Goal: Use online tool/utility: Utilize a website feature to perform a specific function

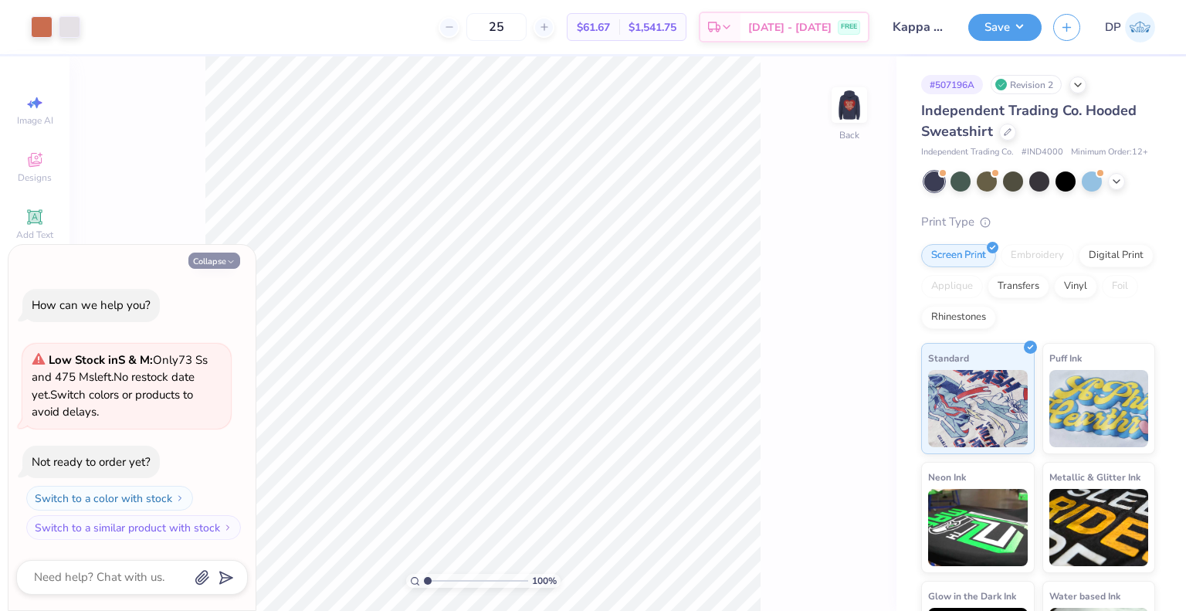
click at [211, 266] on button "Collapse" at bounding box center [214, 261] width 52 height 16
type textarea "x"
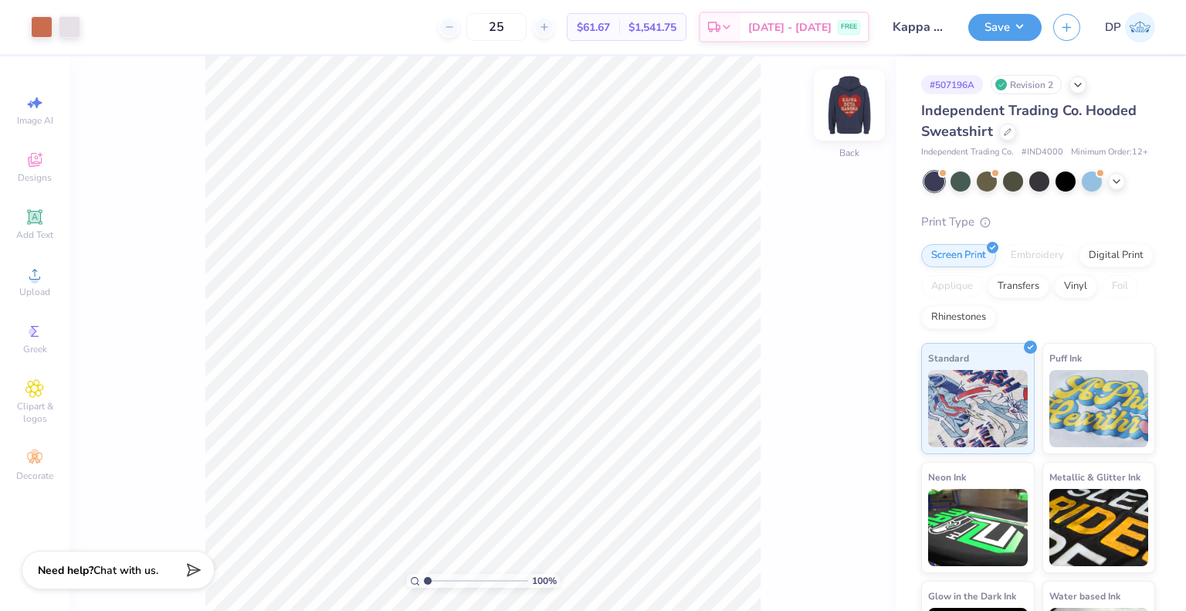
click at [841, 98] on img at bounding box center [850, 105] width 62 height 62
click at [31, 22] on div at bounding box center [42, 26] width 22 height 22
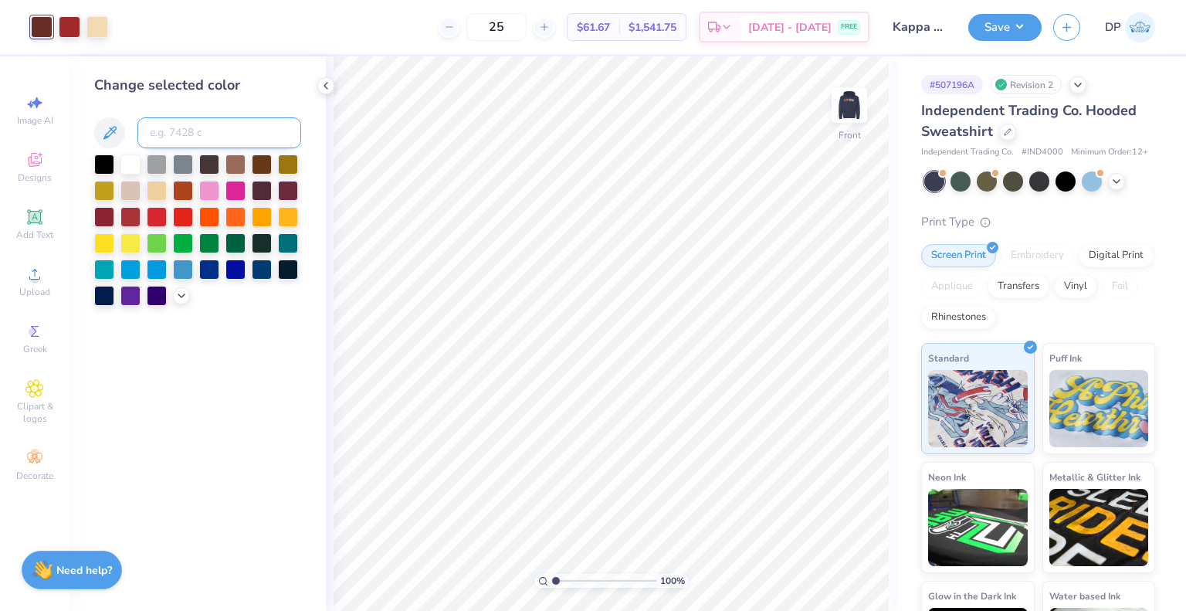
click at [198, 136] on input at bounding box center [219, 132] width 164 height 31
type input "7628"
click at [1025, 22] on button "Save" at bounding box center [1005, 25] width 73 height 27
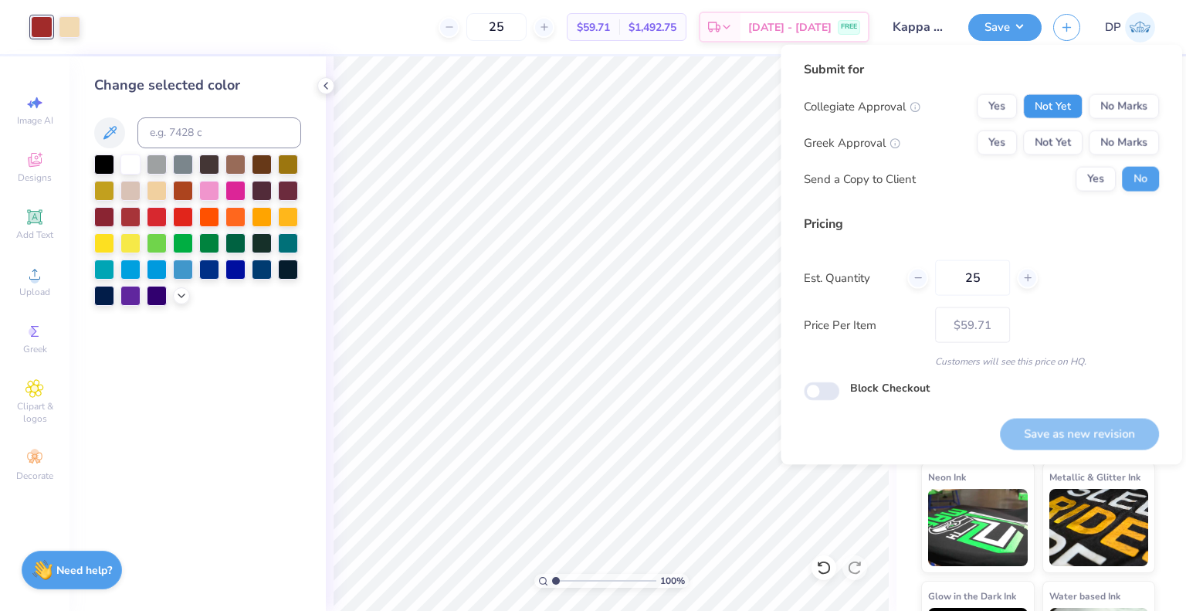
click at [1054, 118] on button "Not Yet" at bounding box center [1052, 106] width 59 height 25
click at [1054, 132] on button "Not Yet" at bounding box center [1052, 143] width 59 height 25
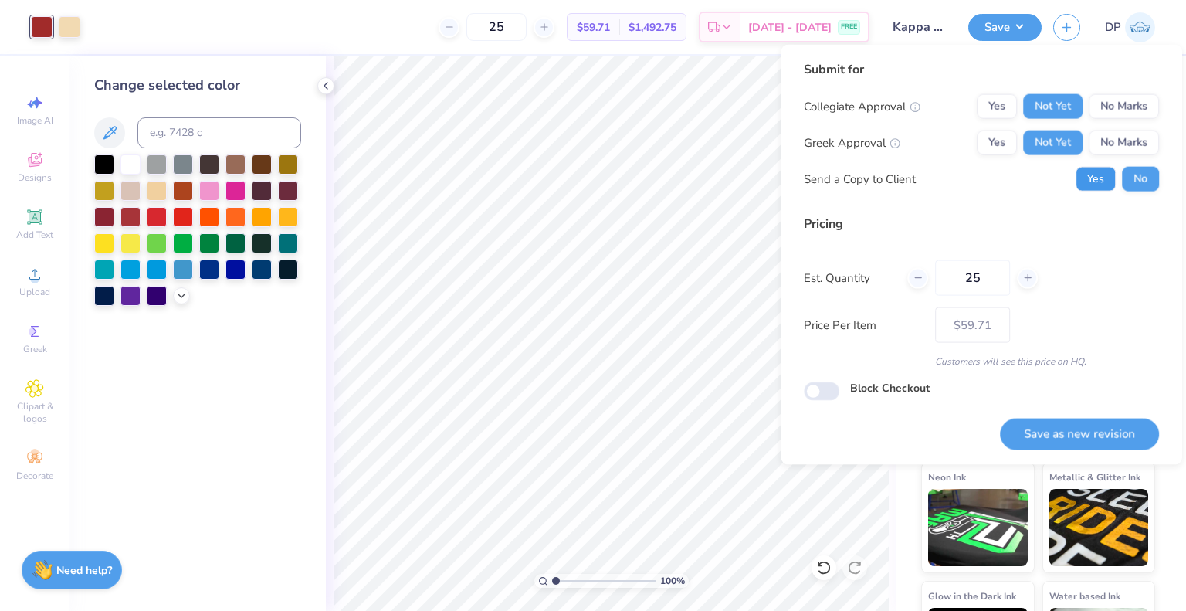
click at [1095, 172] on button "Yes" at bounding box center [1096, 179] width 40 height 25
click at [1097, 442] on button "Save as new revision" at bounding box center [1079, 434] width 159 height 32
type input "$59.71"
